Goal: Information Seeking & Learning: Learn about a topic

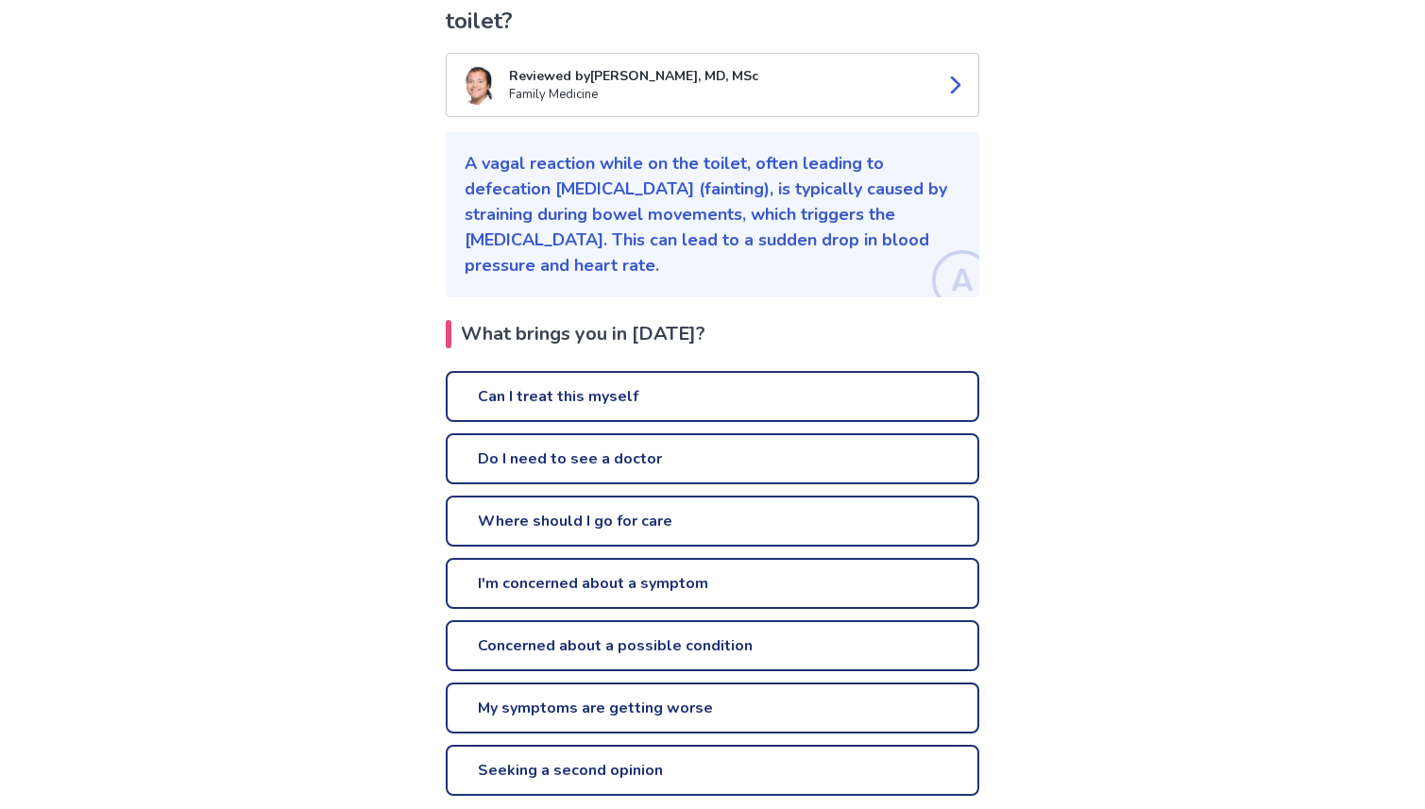
scroll to position [209, 0]
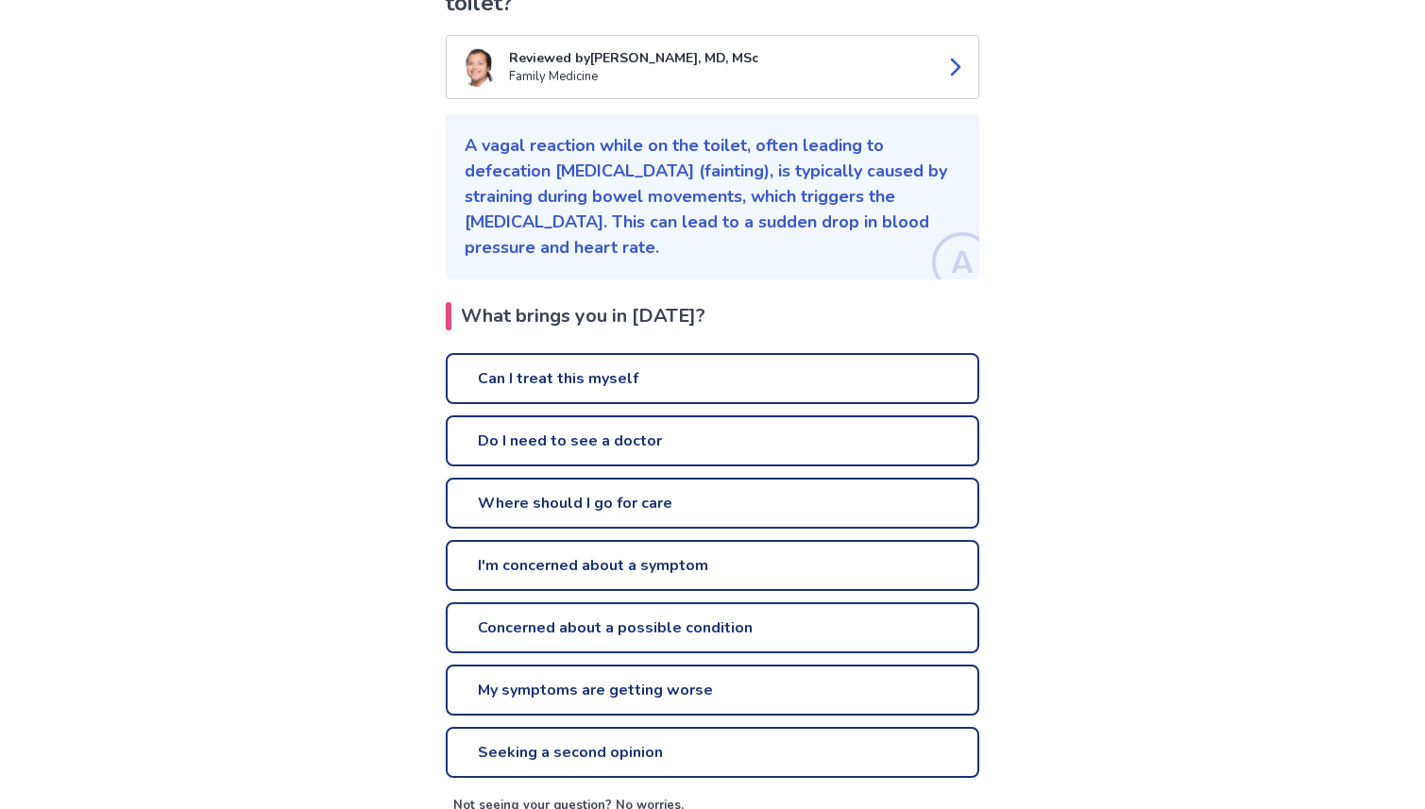
click at [614, 353] on link "Can I treat this myself" at bounding box center [712, 378] width 533 height 51
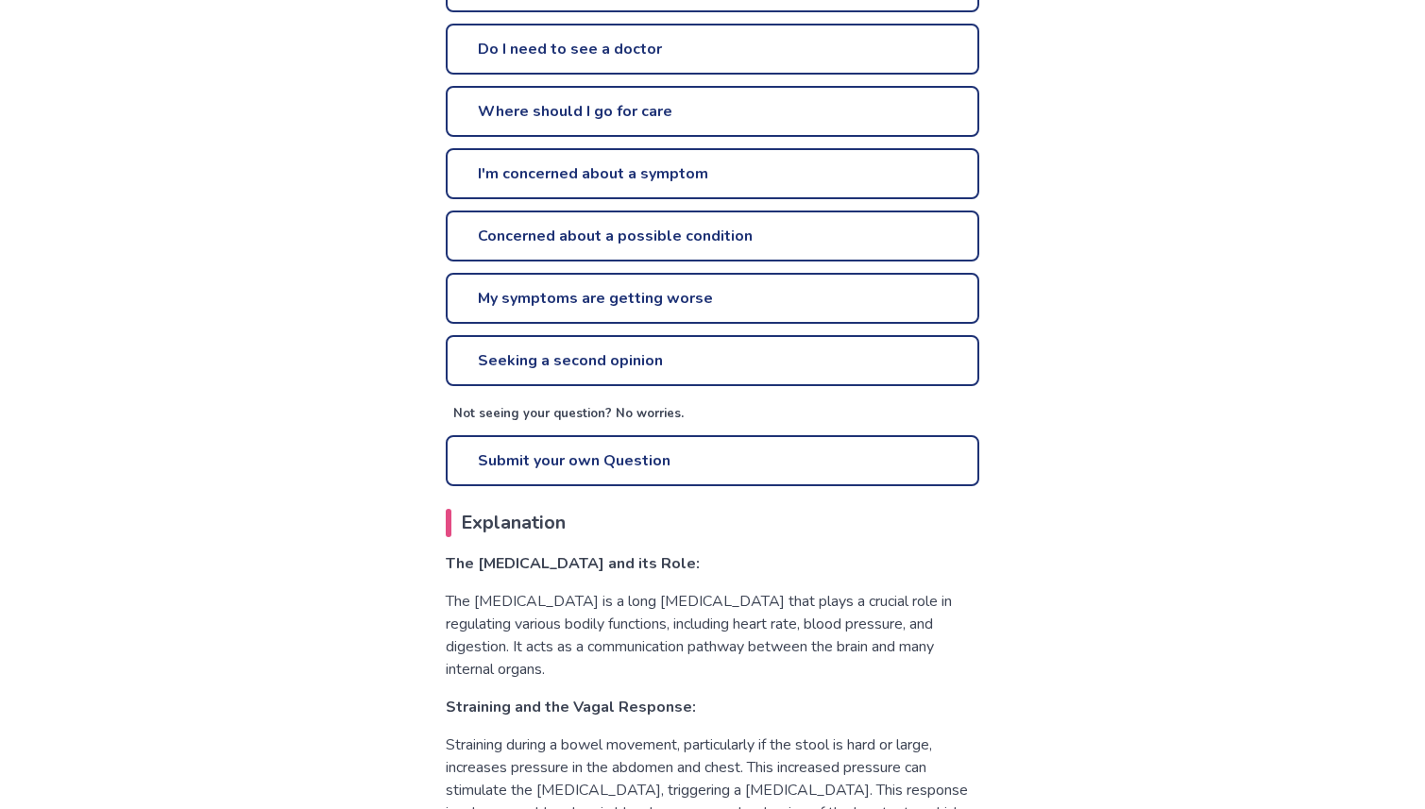
scroll to position [604, 0]
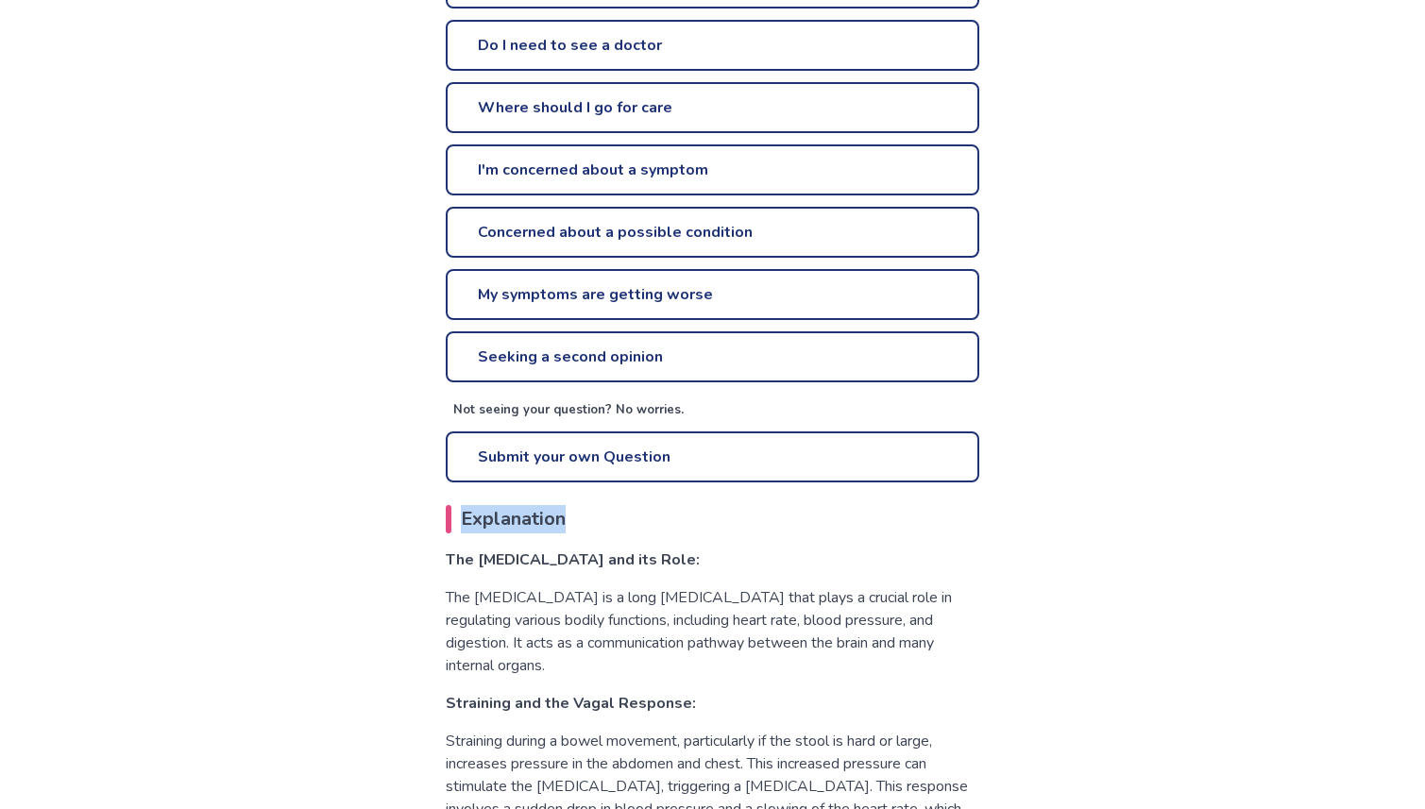
drag, startPoint x: 584, startPoint y: 477, endPoint x: 465, endPoint y: 467, distance: 119.3
click at [465, 467] on div "What causes a vagal response while on the toilet? Reviewed by [PERSON_NAME], MD…" at bounding box center [712, 587] width 571 height 2062
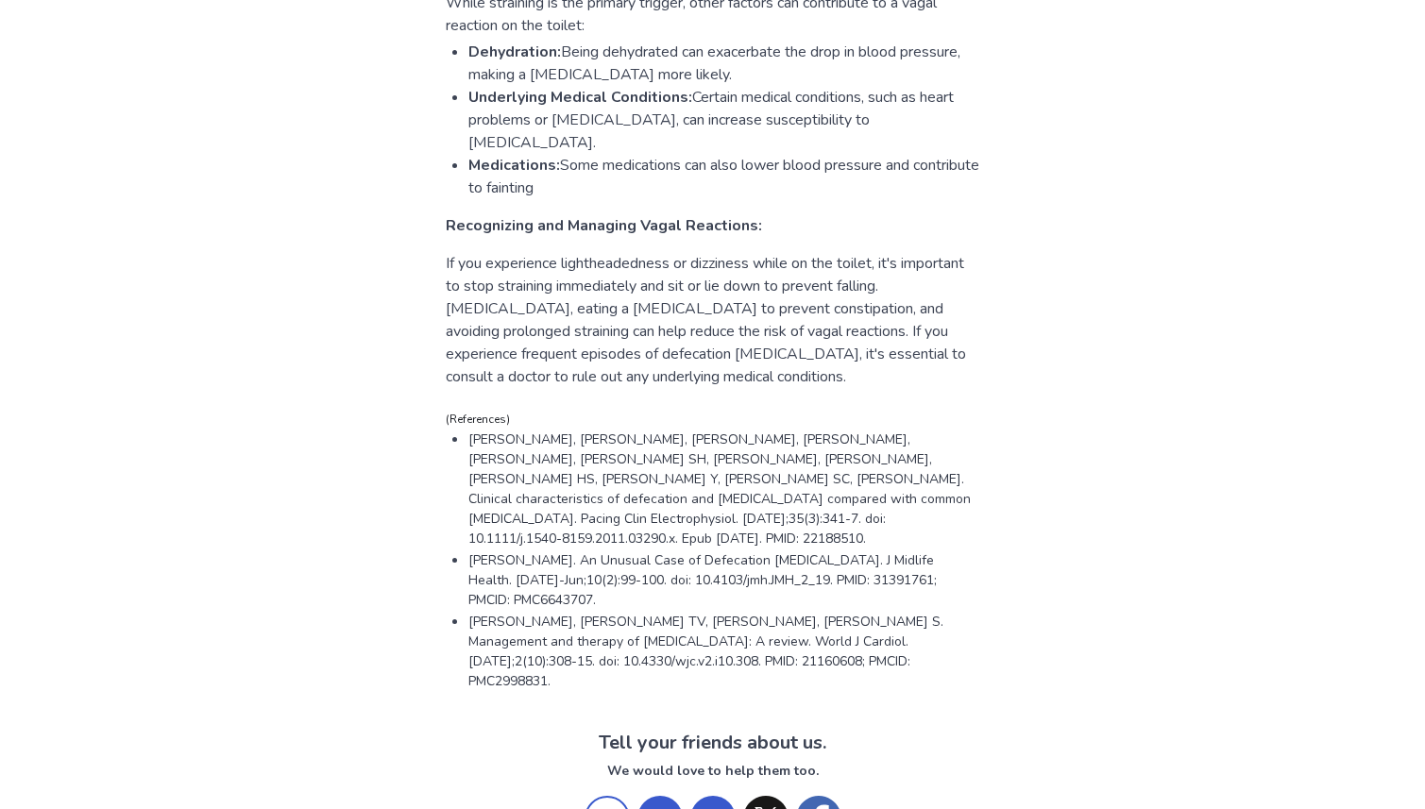
scroll to position [1532, 0]
click at [106, 37] on body "Our Services Symptom Checker Doctor’s Note Checkup Medical Information Symptoms…" at bounding box center [712, 740] width 1425 height 4545
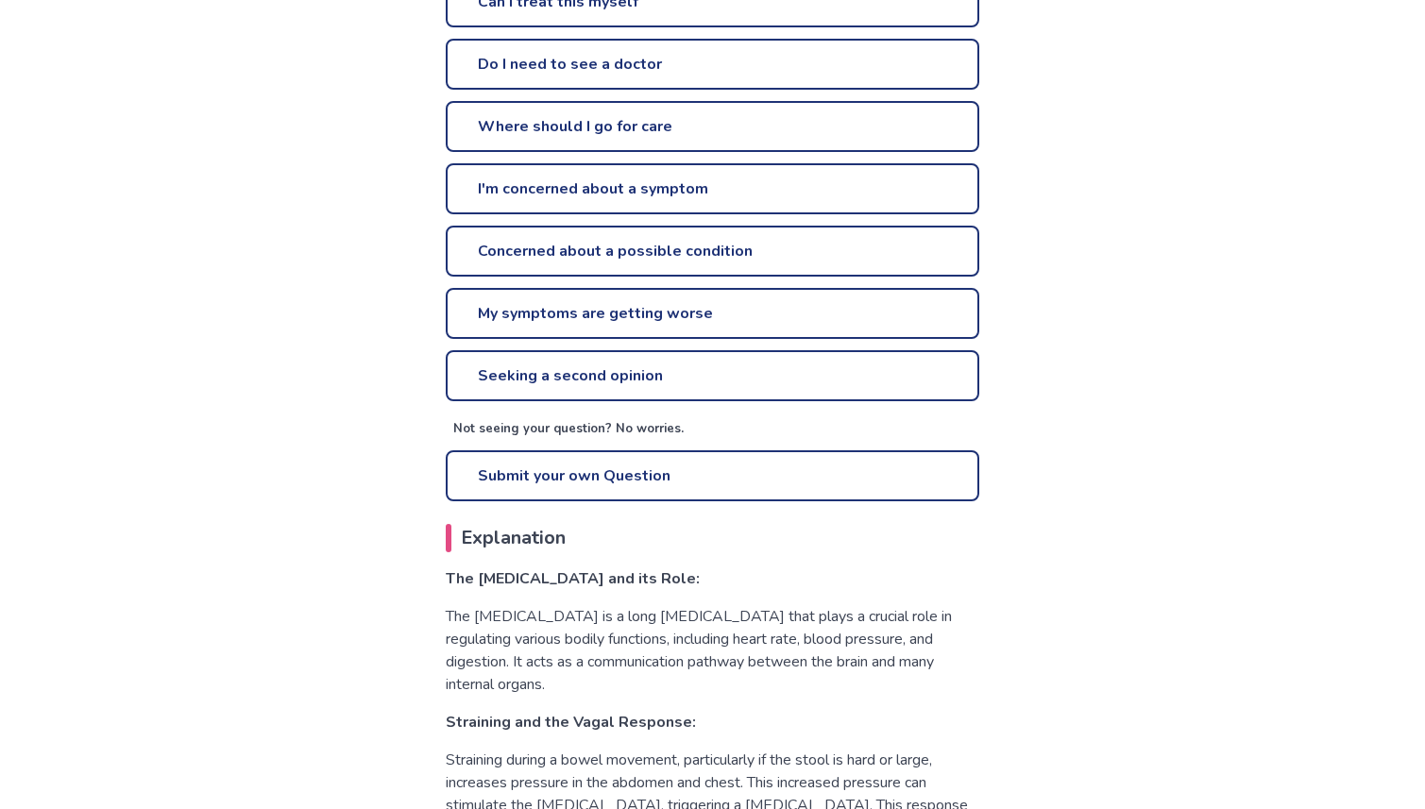
scroll to position [489, 0]
